Goal: Information Seeking & Learning: Learn about a topic

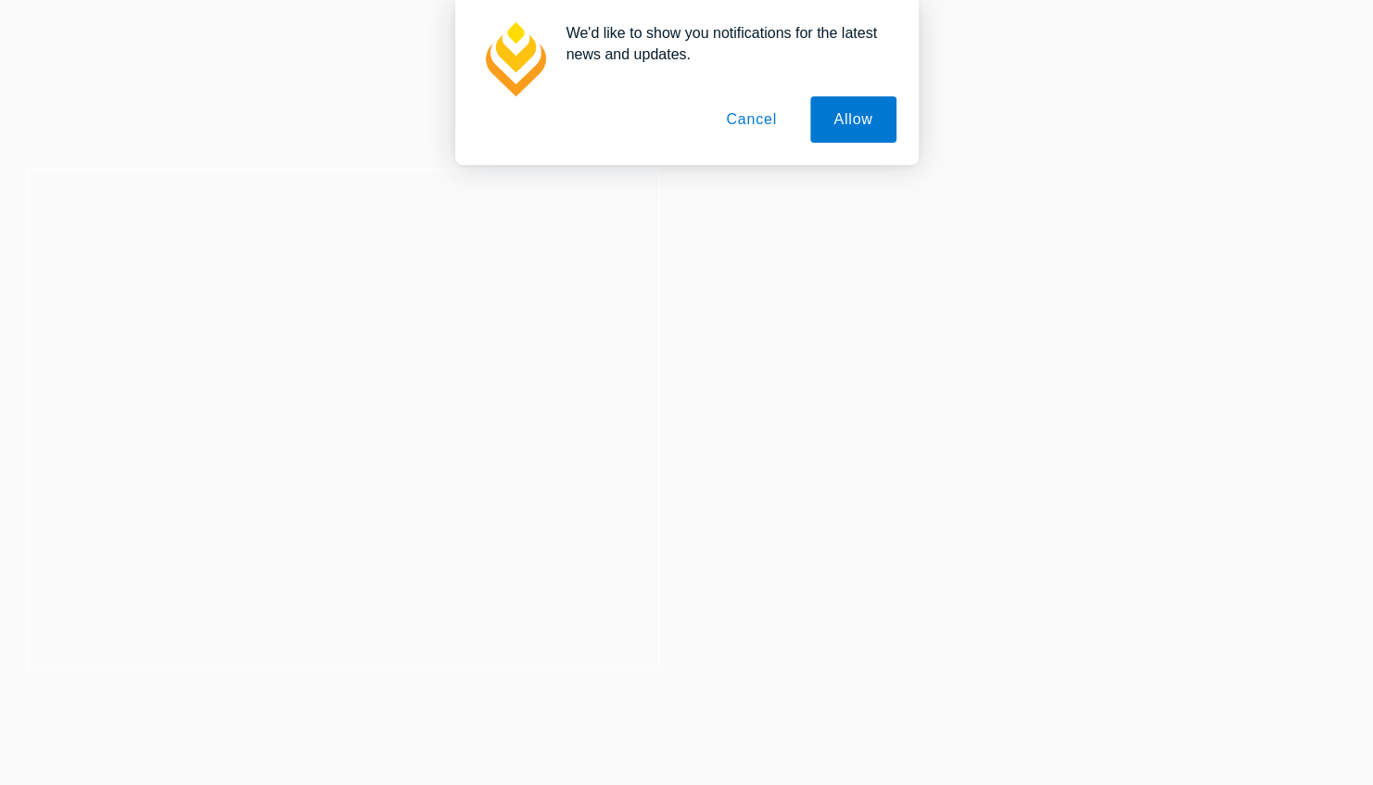
scroll to position [440, 0]
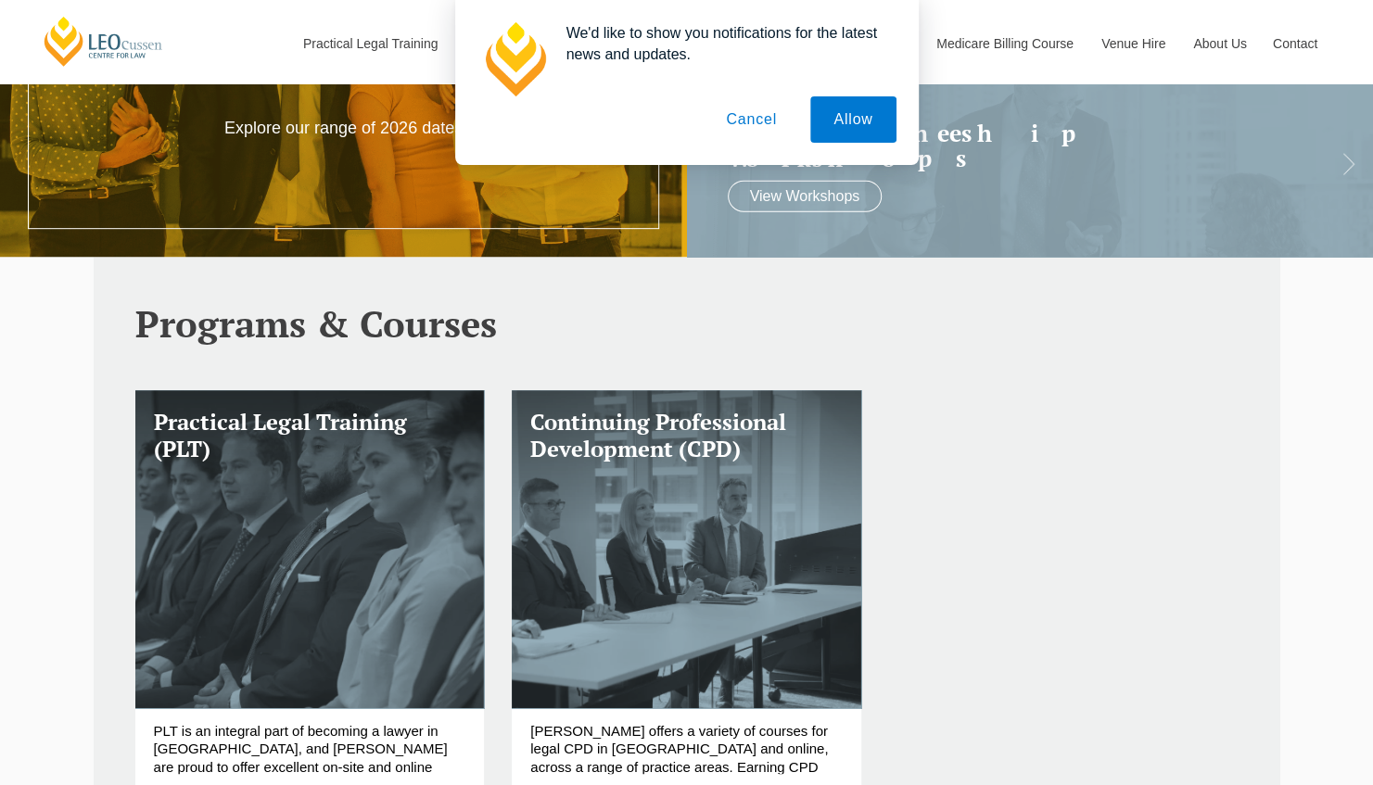
click at [758, 126] on button "Cancel" at bounding box center [751, 119] width 97 height 46
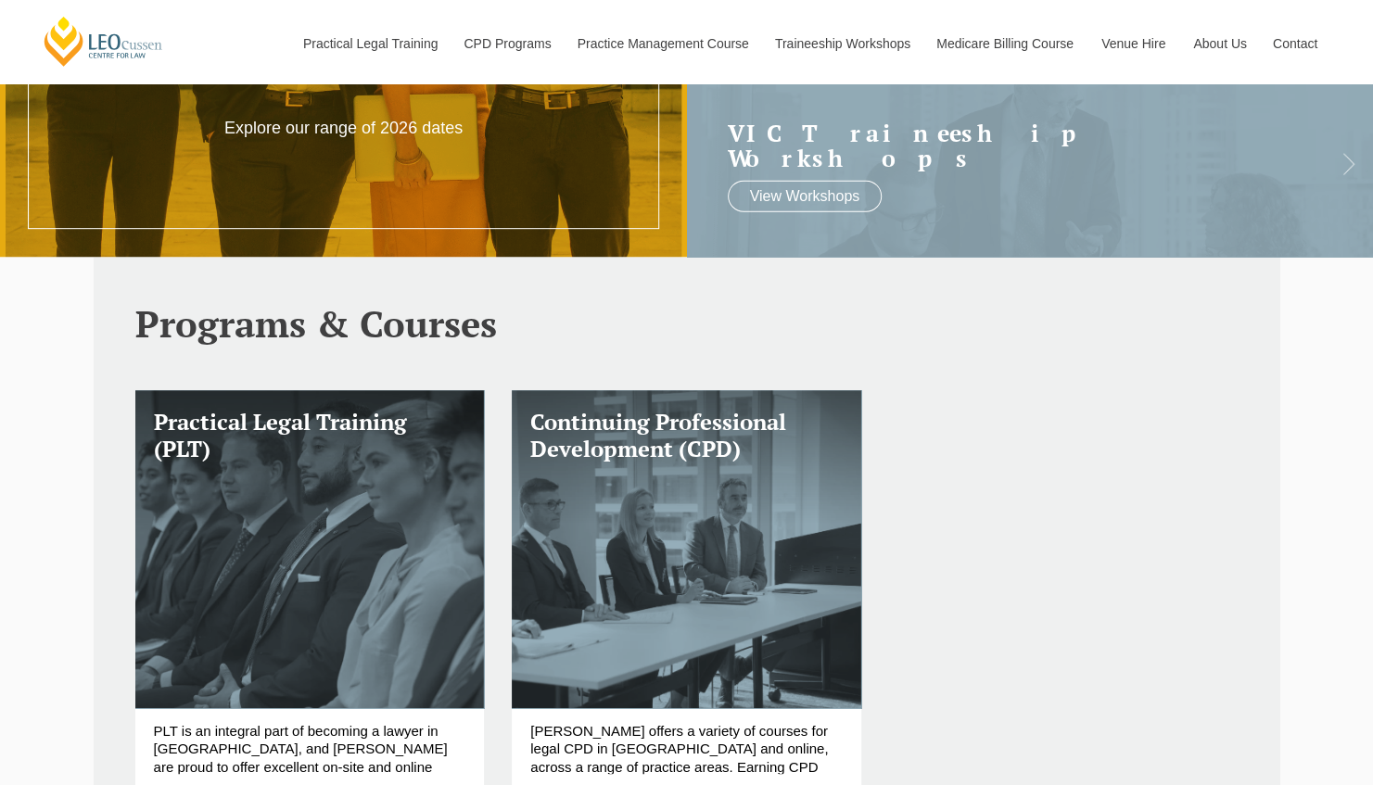
scroll to position [23, 0]
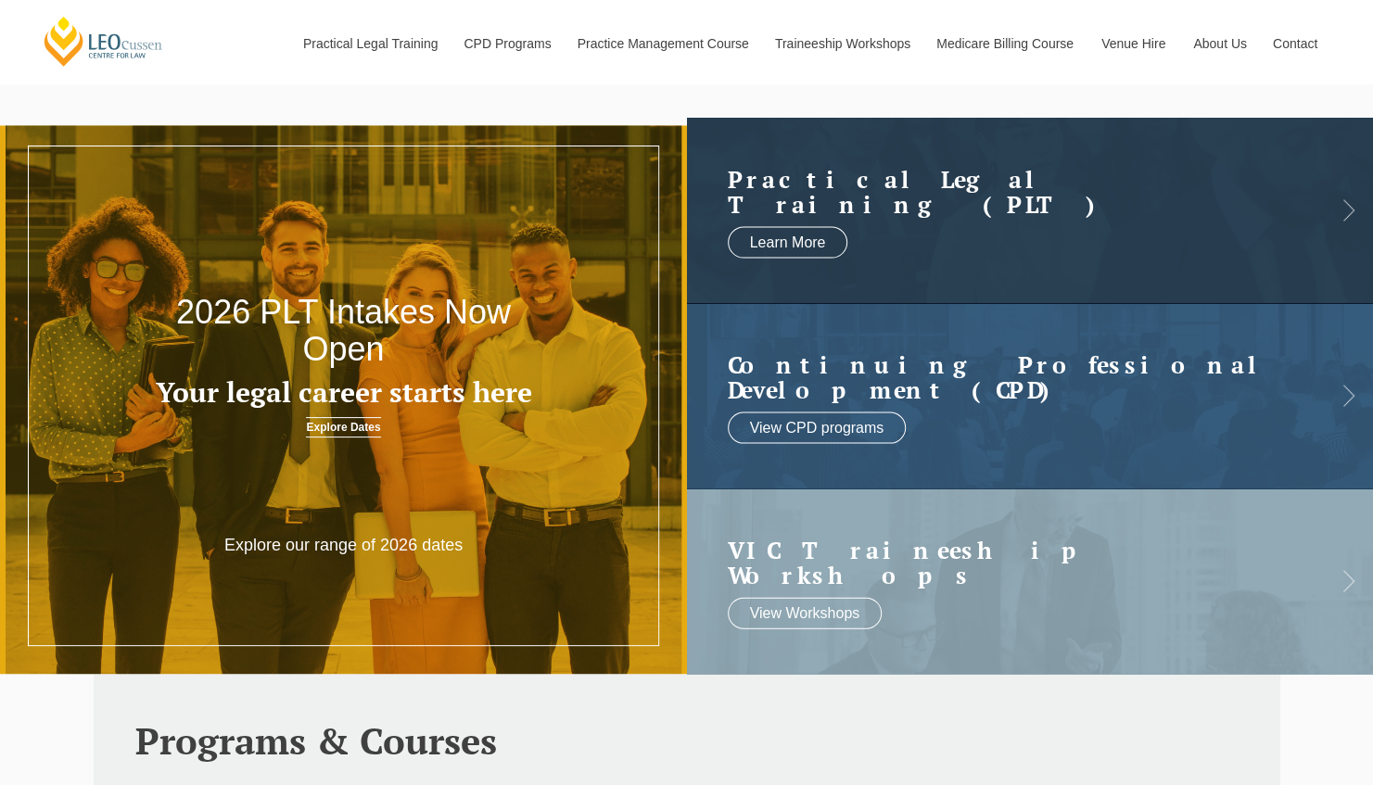
click at [334, 418] on link "Explore Dates" at bounding box center [343, 427] width 74 height 20
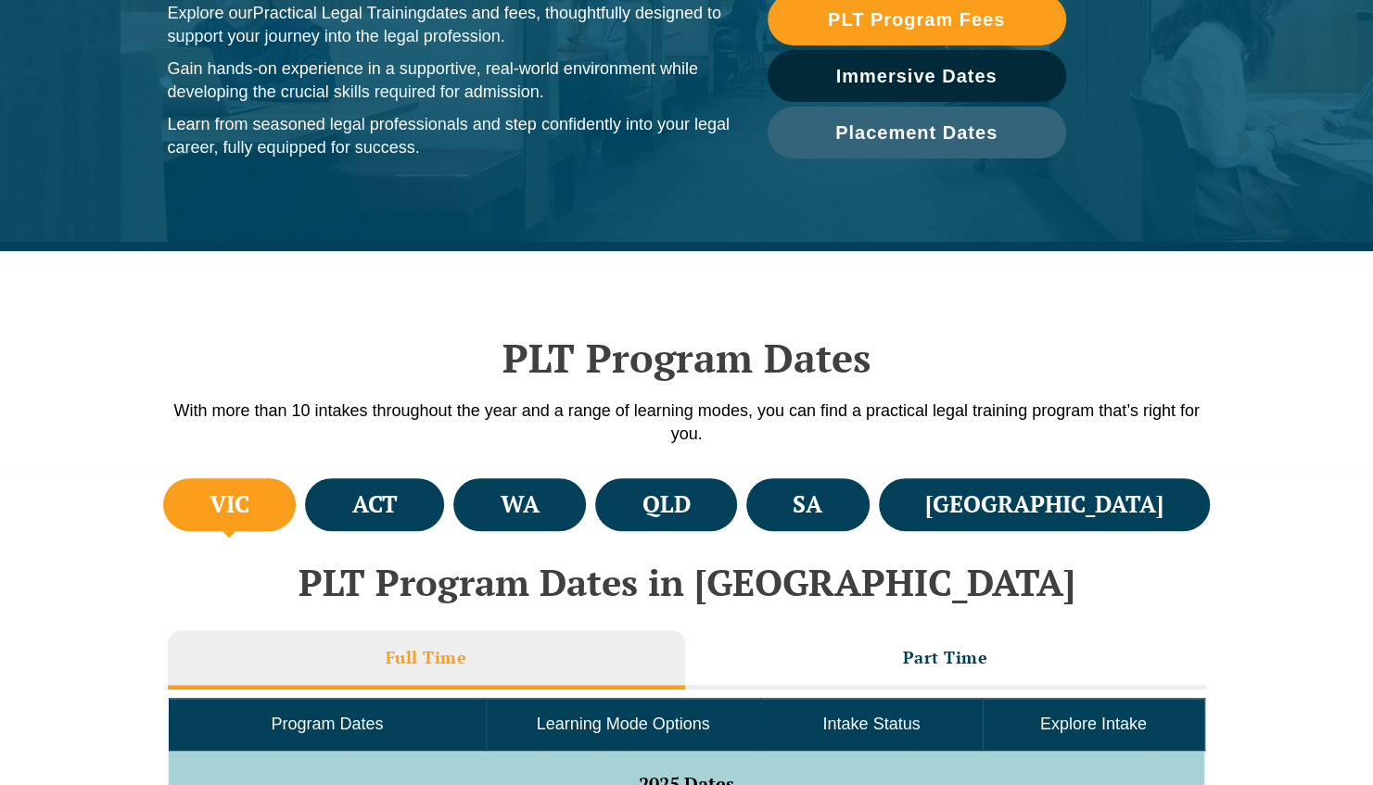
scroll to position [325, 0]
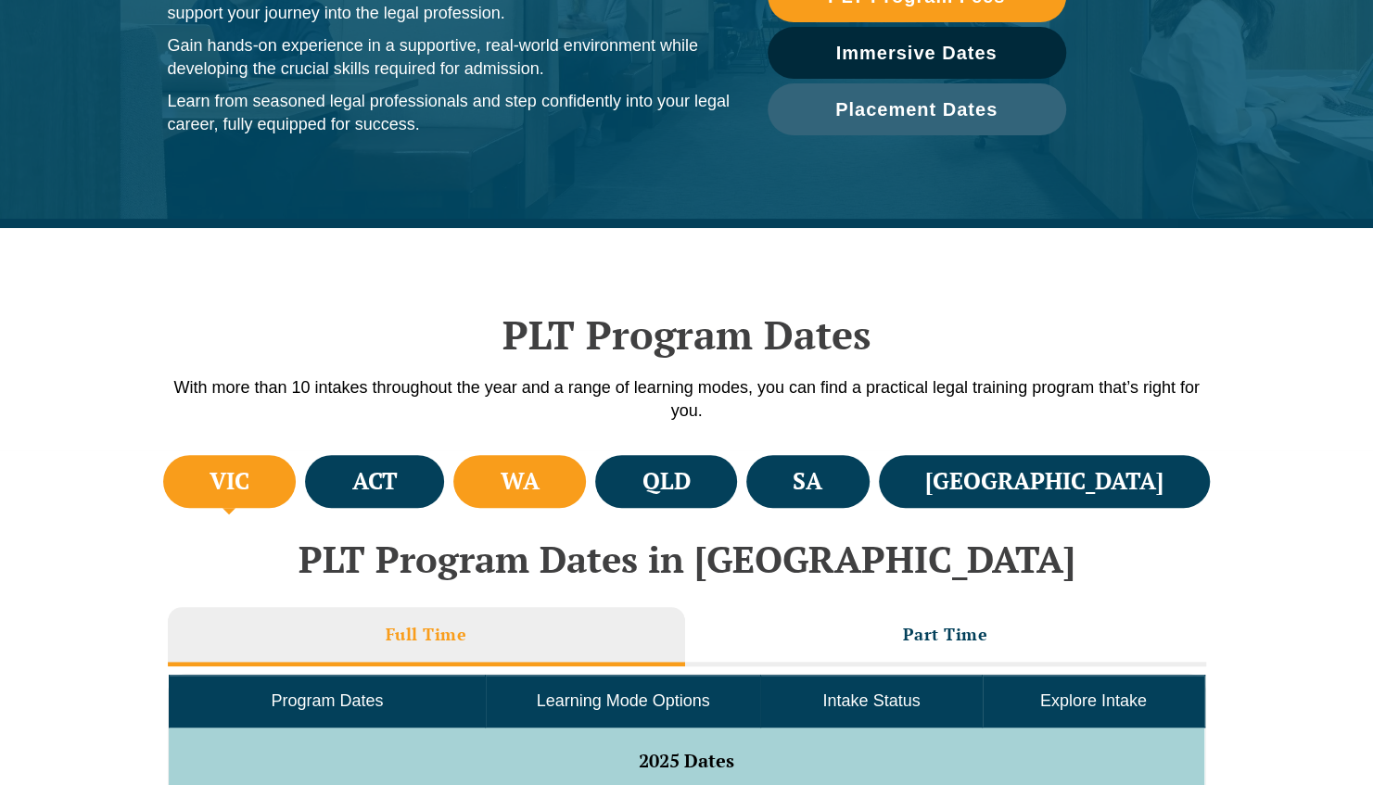
click at [586, 463] on li "WA" at bounding box center [519, 481] width 133 height 53
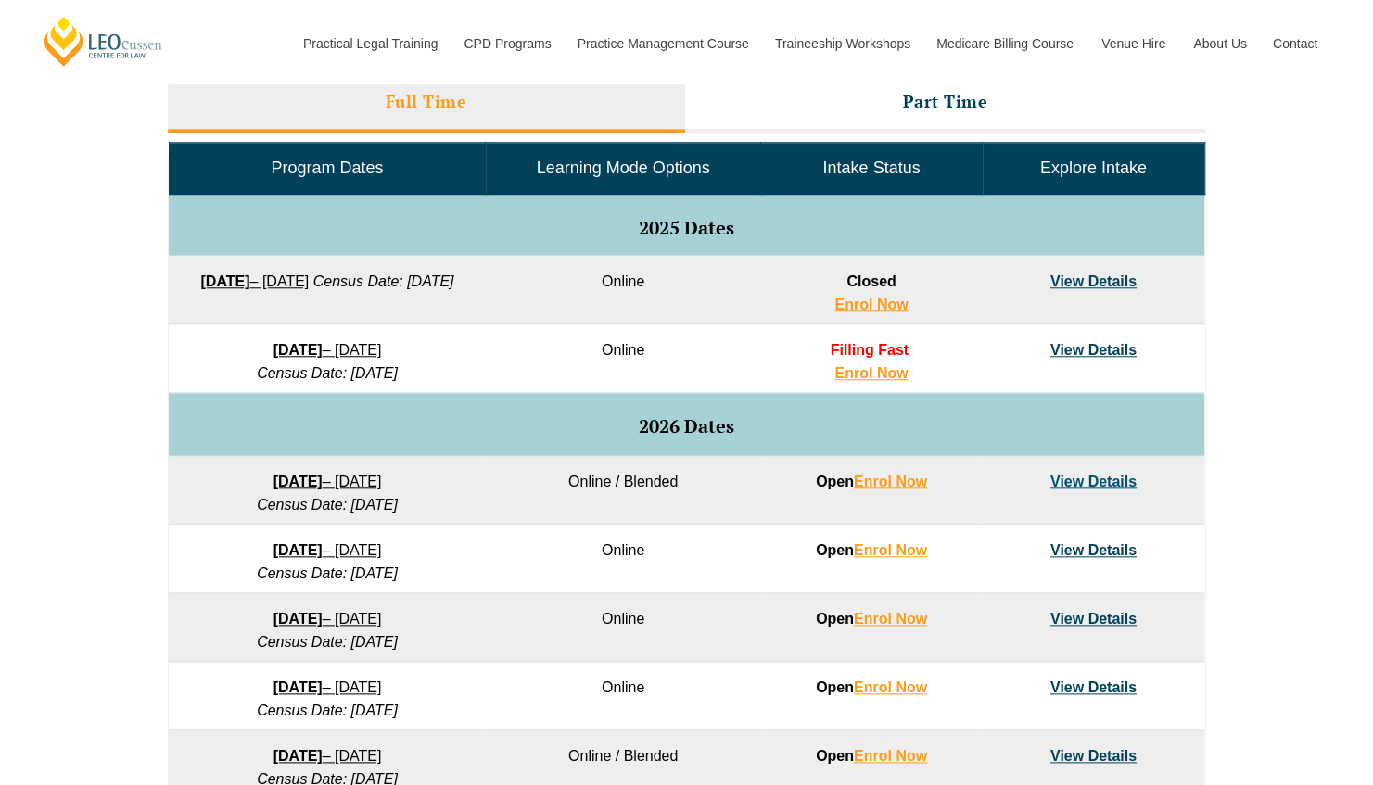
scroll to position [927, 0]
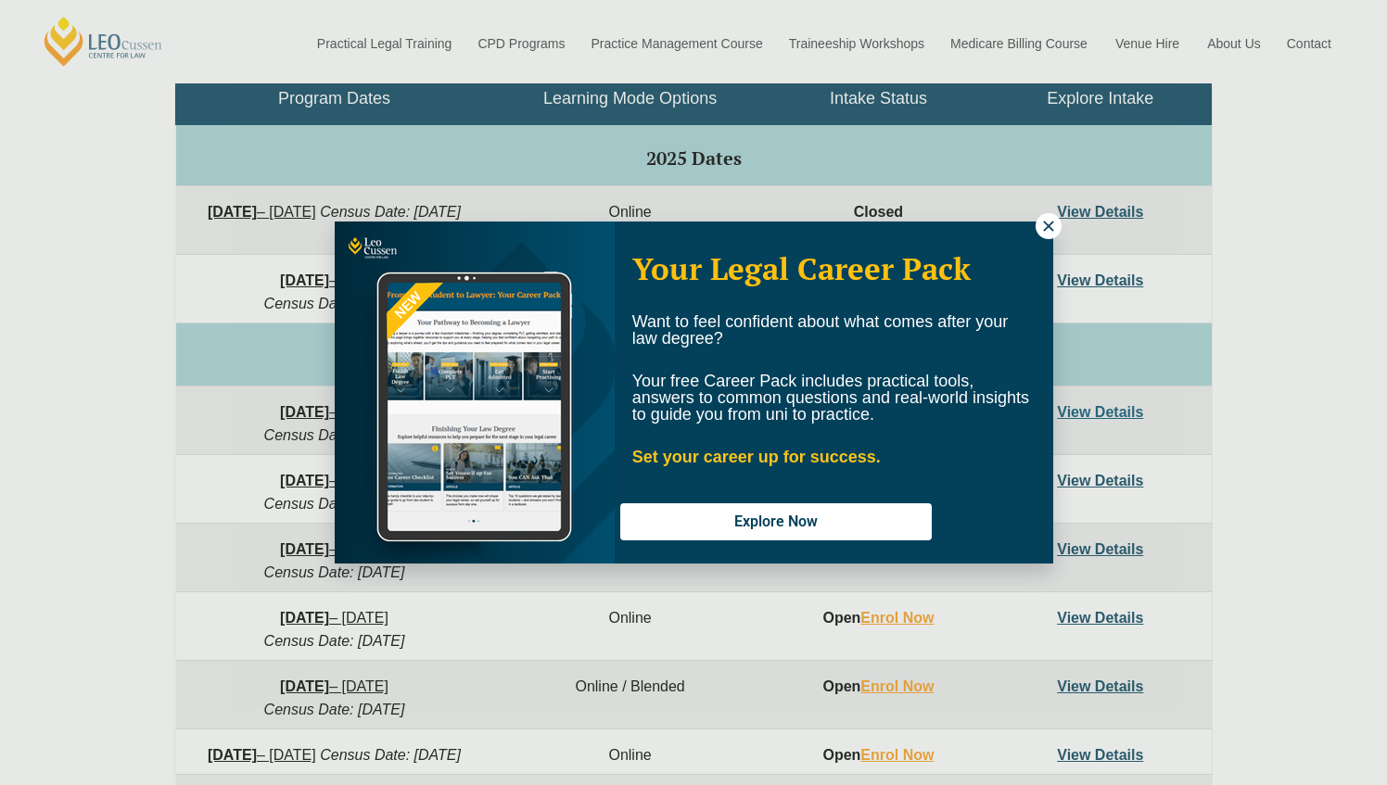
click at [1038, 228] on button at bounding box center [1049, 226] width 26 height 26
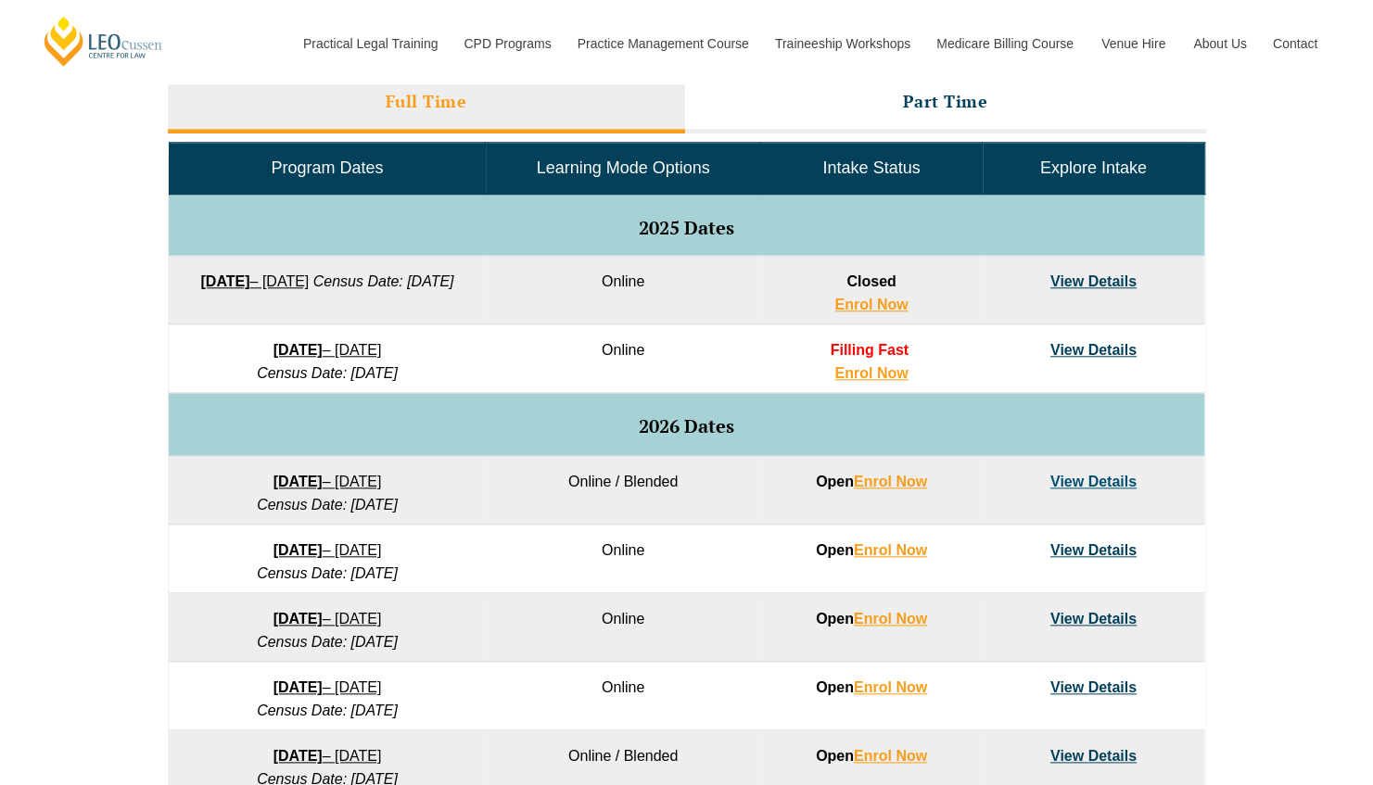
scroll to position [742, 0]
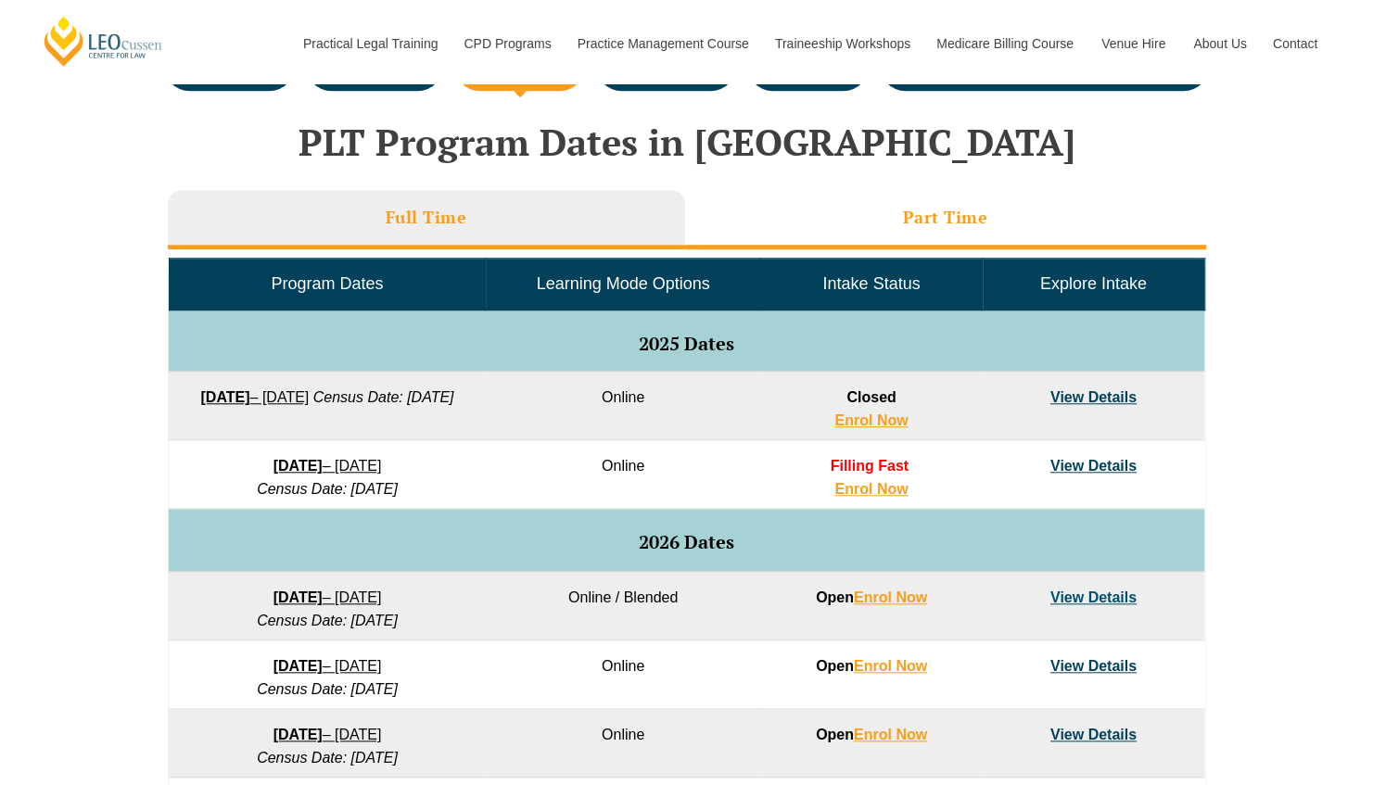
click at [872, 226] on li "Part Time" at bounding box center [945, 219] width 521 height 59
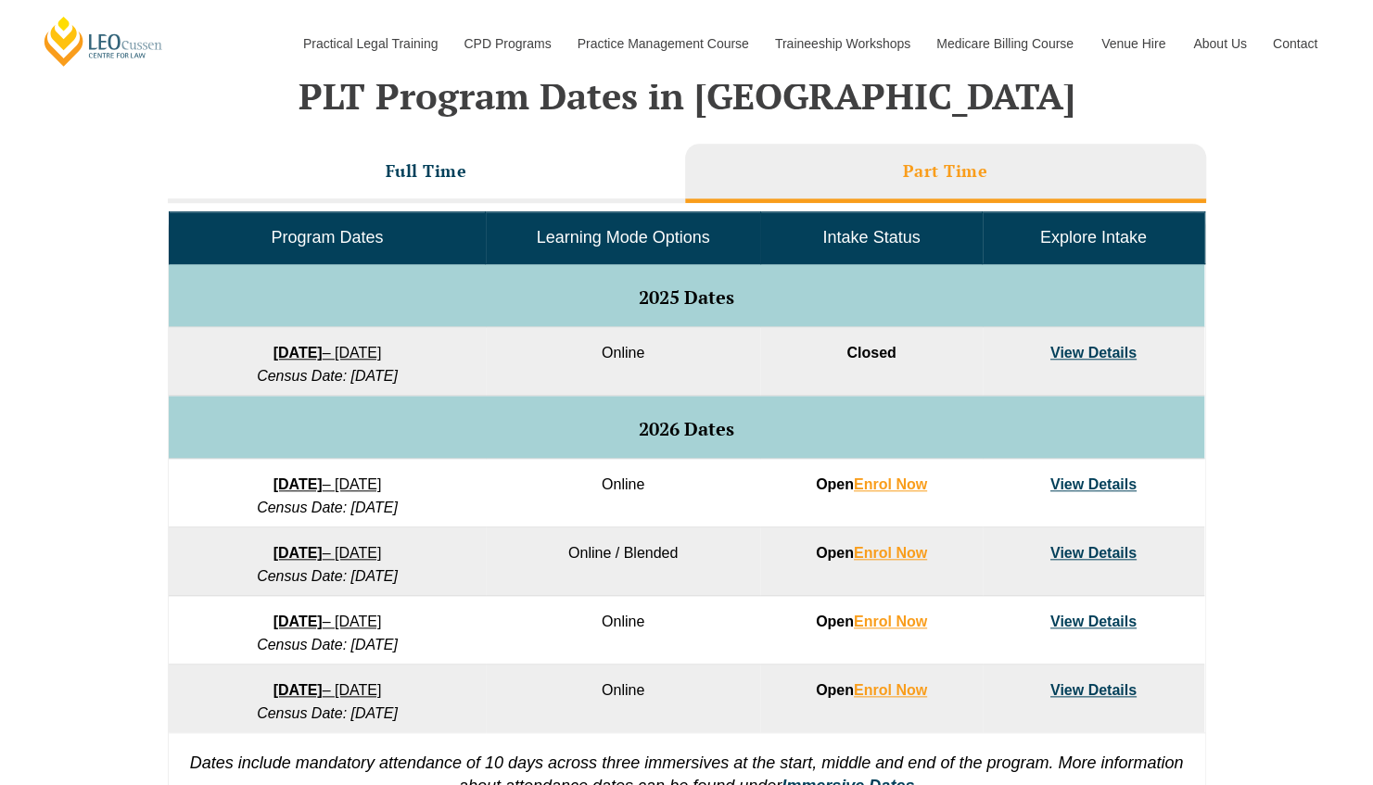
scroll to position [811, 0]
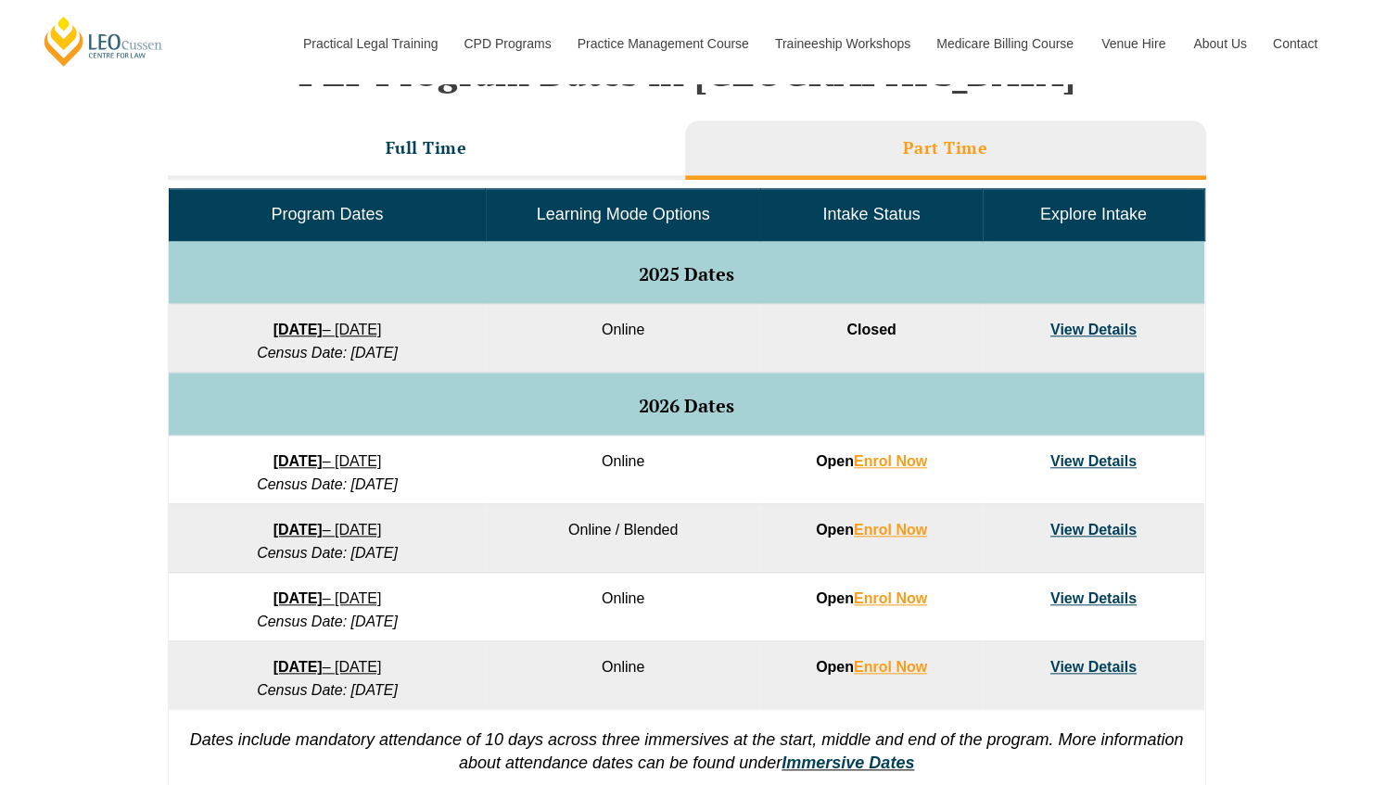
click at [1088, 461] on link "View Details" at bounding box center [1093, 461] width 86 height 16
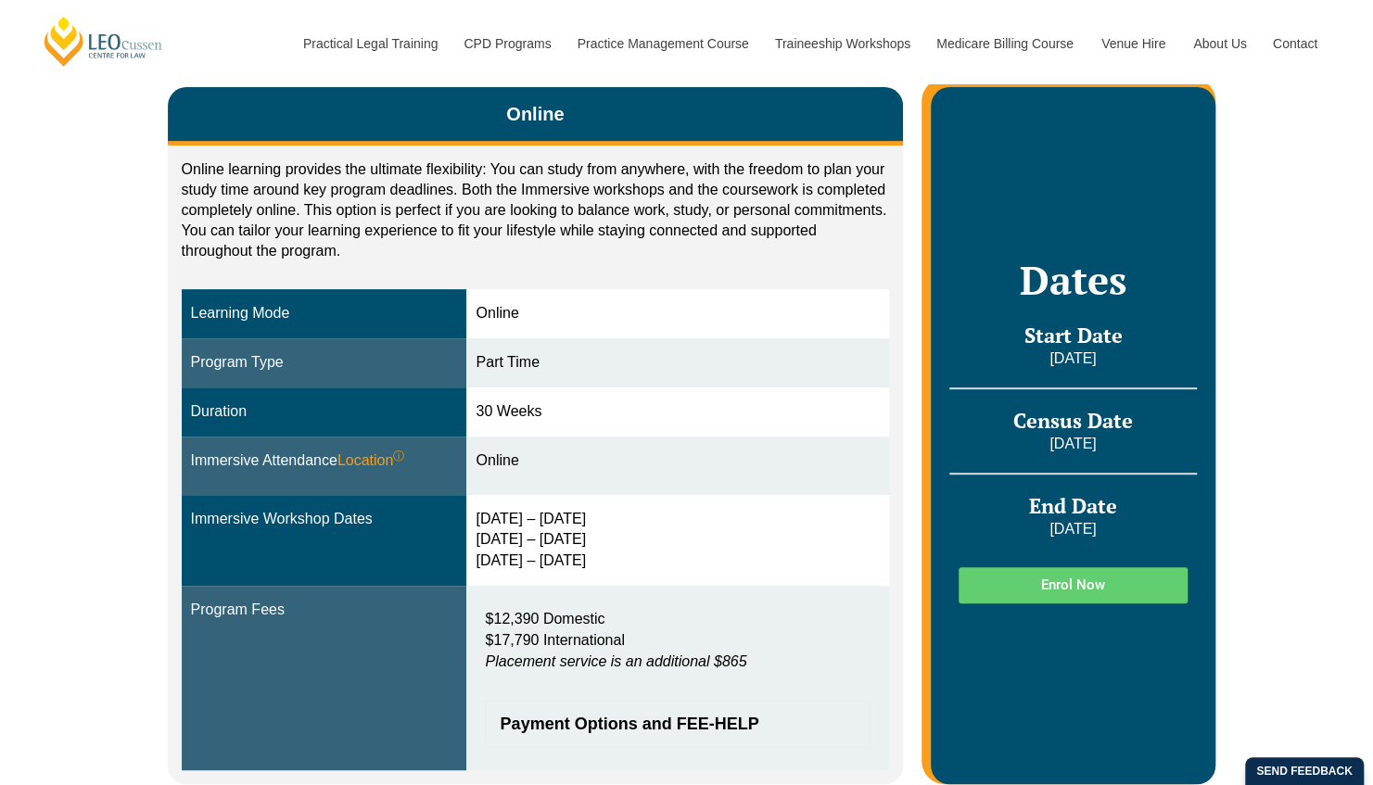
scroll to position [278, 0]
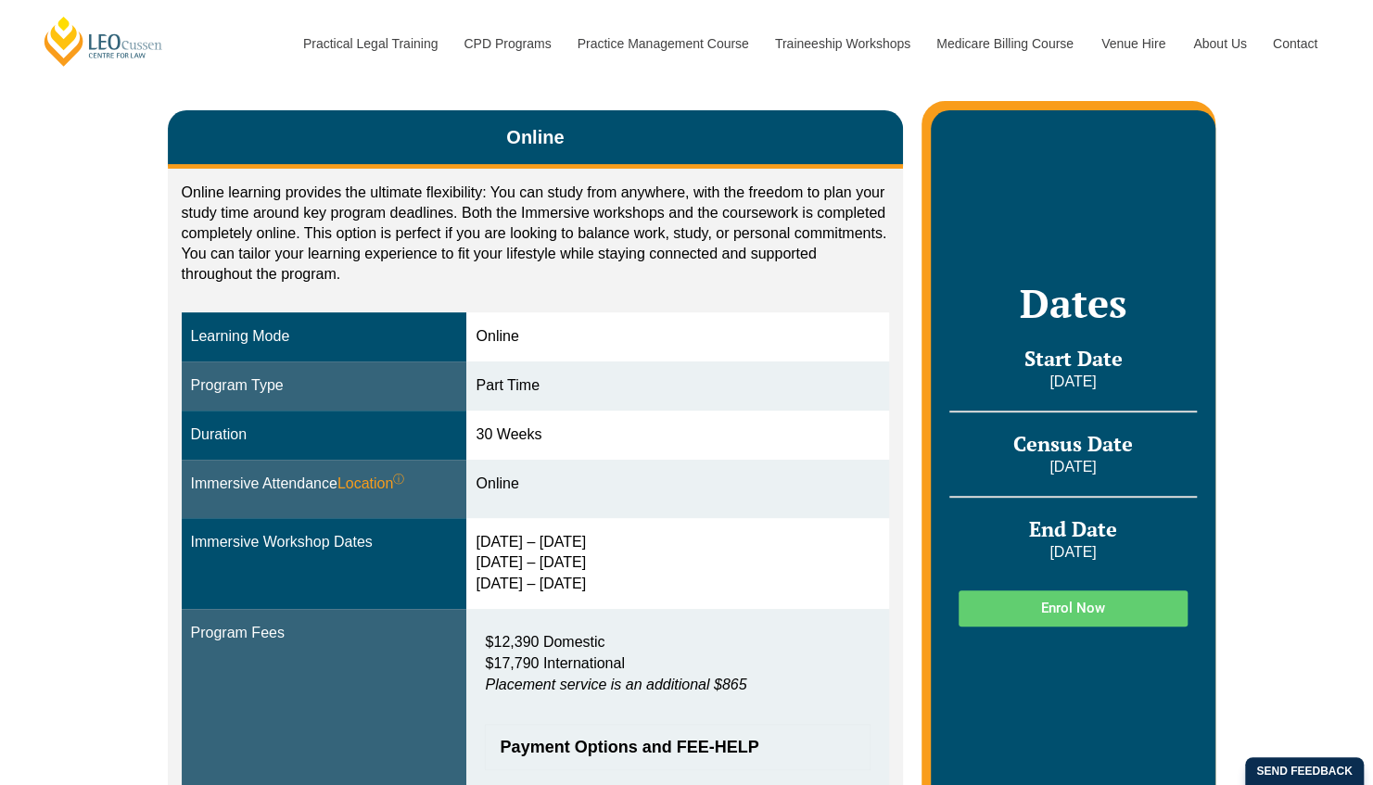
drag, startPoint x: 483, startPoint y: 540, endPoint x: 608, endPoint y: 597, distance: 137.7
click at [608, 597] on td "[DATE] – [DATE] [DATE] – [DATE] [DATE] – [DATE]" at bounding box center [677, 564] width 423 height 92
drag, startPoint x: 608, startPoint y: 597, endPoint x: 582, endPoint y: 591, distance: 26.8
click at [582, 591] on div "[DATE] – [DATE] [DATE] – [DATE] [DATE] – [DATE]" at bounding box center [678, 564] width 404 height 64
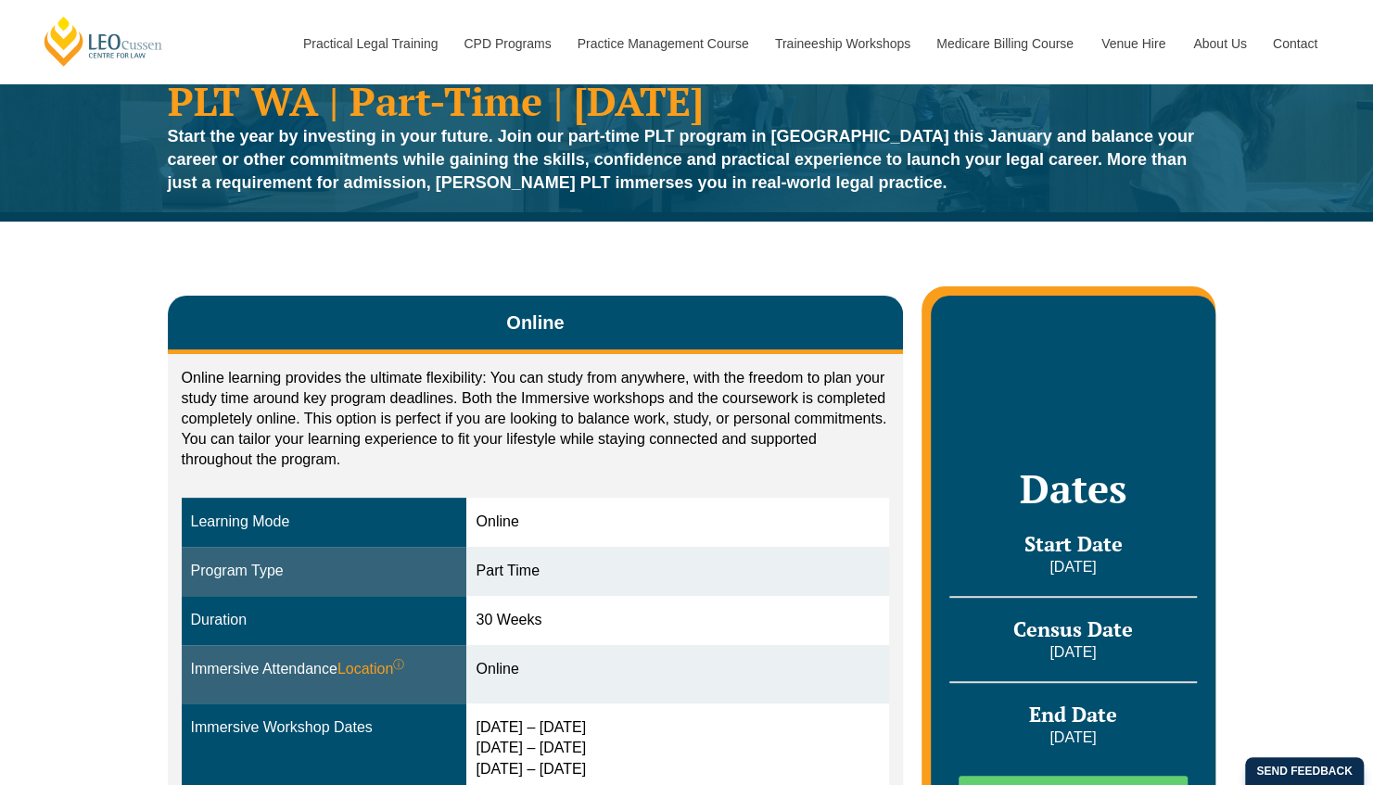
scroll to position [70, 0]
